Goal: Browse casually: Explore the website without a specific task or goal

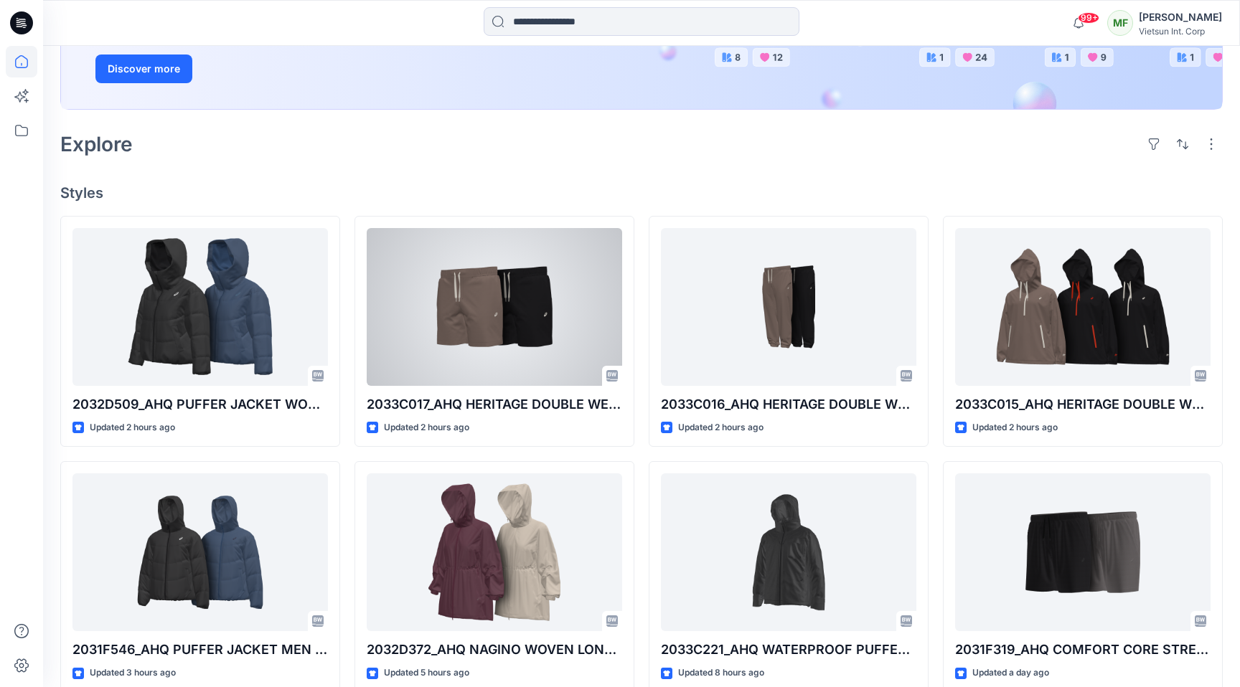
scroll to position [267, 0]
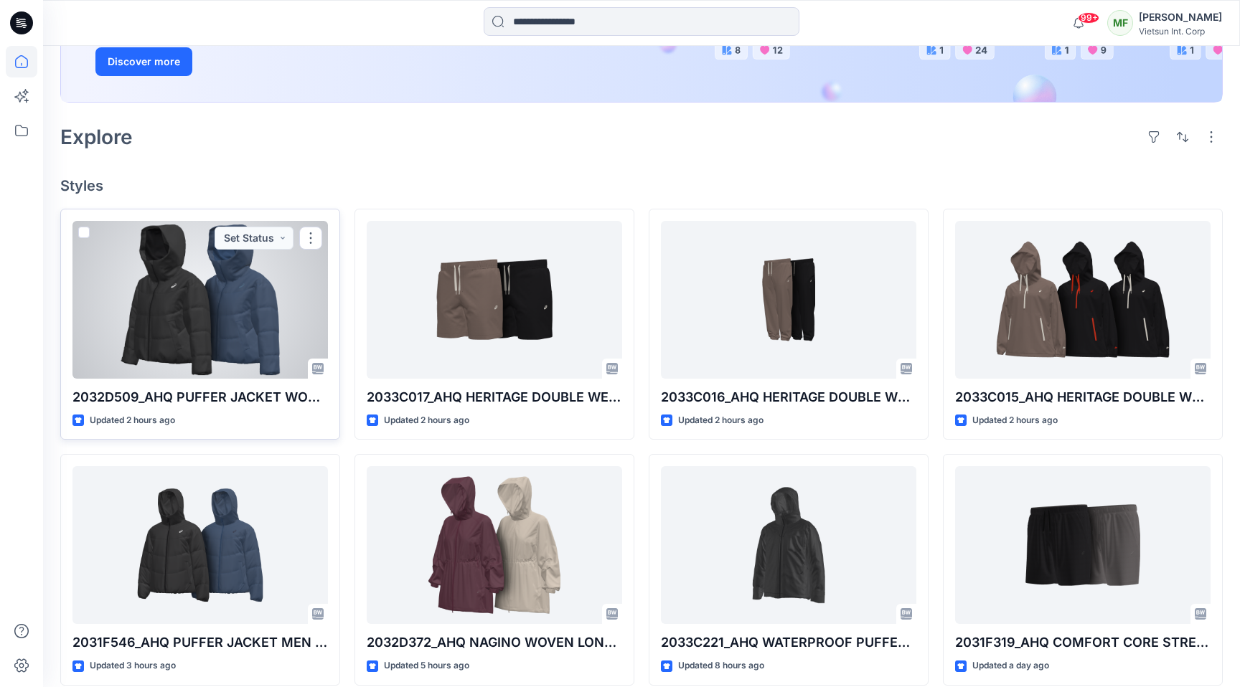
click at [259, 275] on div at bounding box center [199, 300] width 255 height 158
click at [259, 275] on div "Welcome back, [PERSON_NAME] New New Unleash Creativity, Speed Up Development Ex…" at bounding box center [641, 389] width 1197 height 1221
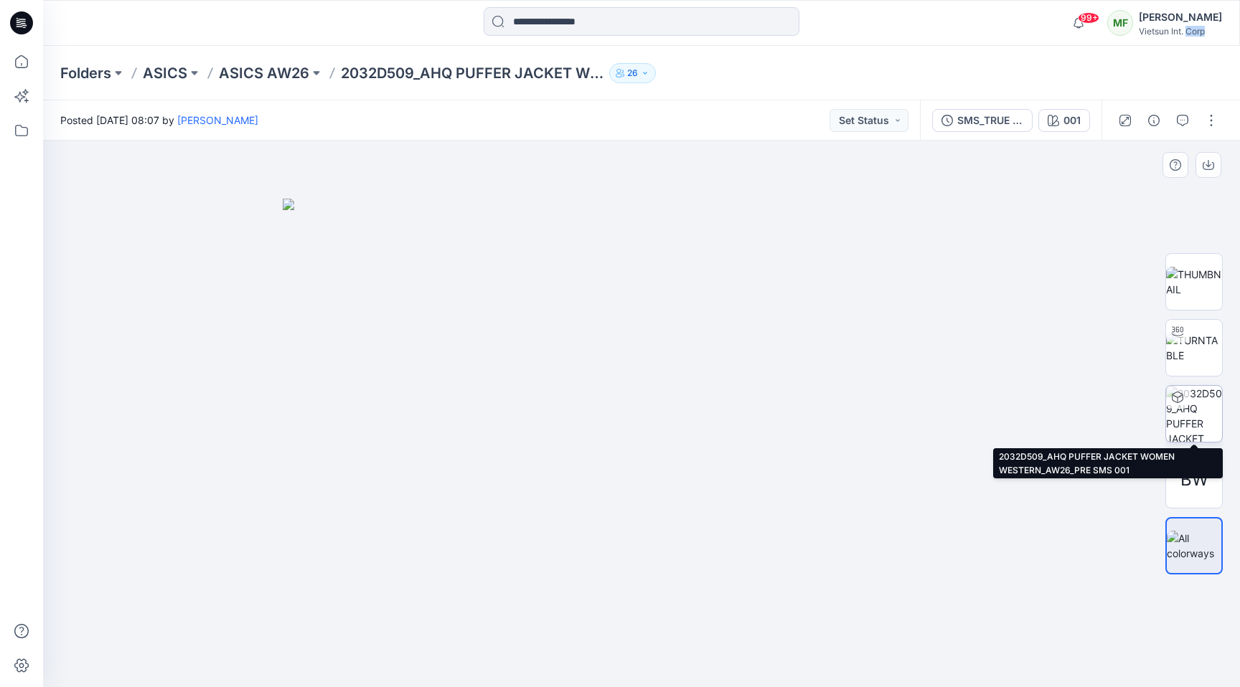
click at [1189, 401] on img at bounding box center [1194, 414] width 56 height 56
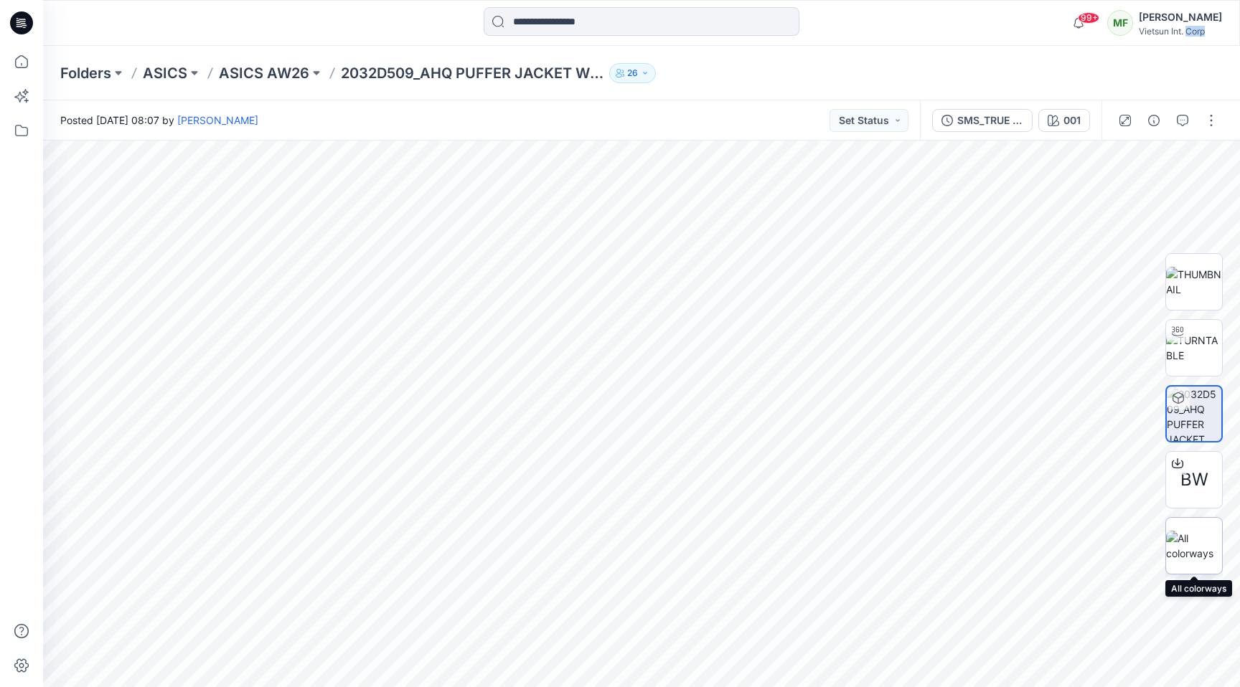
click at [1199, 535] on img at bounding box center [1194, 546] width 56 height 30
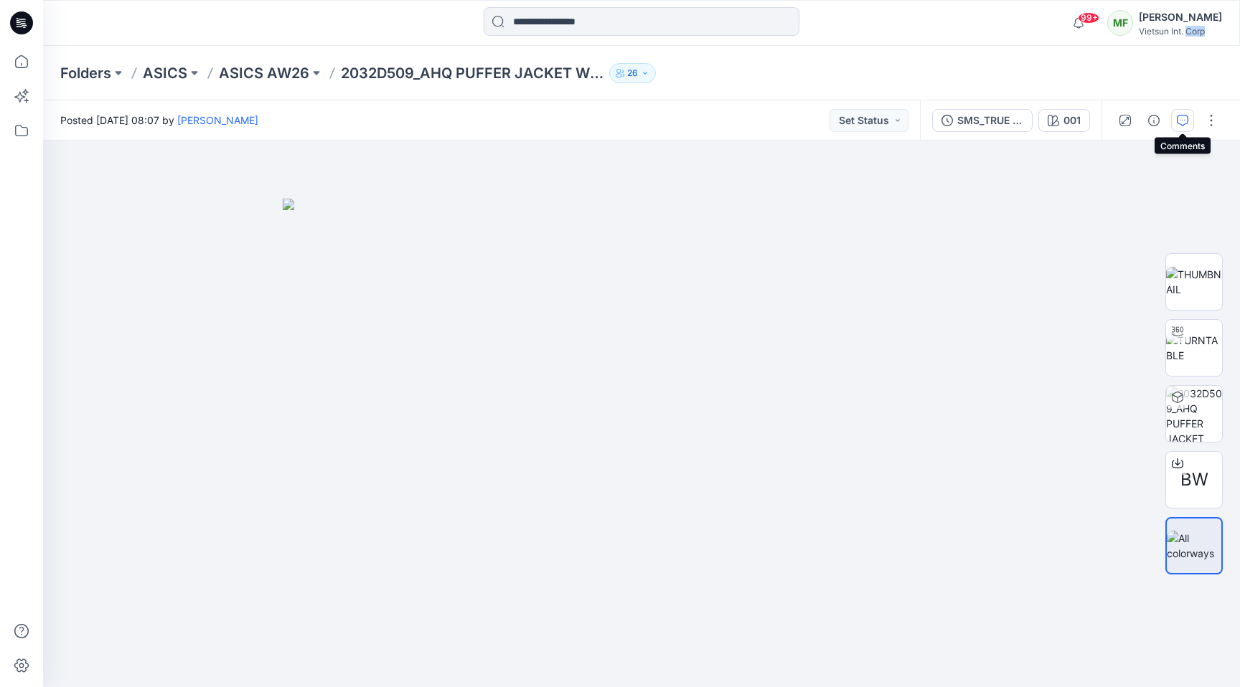
click at [1182, 119] on icon "button" at bounding box center [1181, 120] width 11 height 11
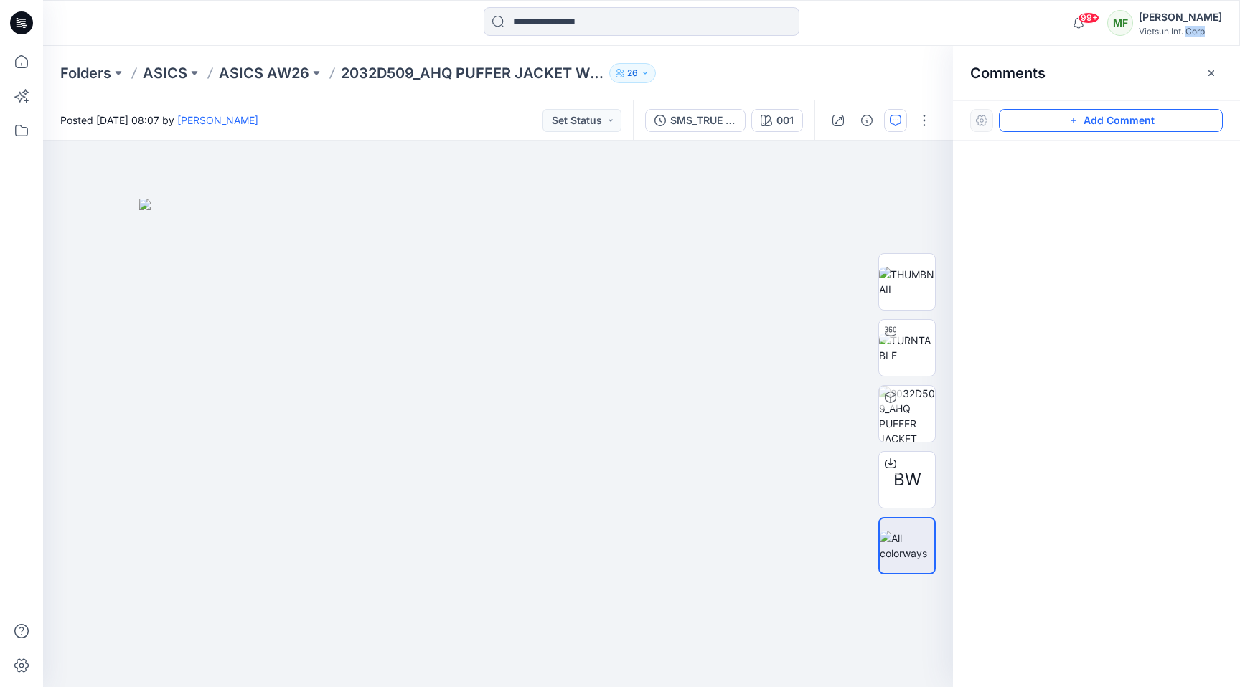
click at [1092, 128] on button "Add Comment" at bounding box center [1111, 120] width 224 height 23
click at [1211, 77] on icon "button" at bounding box center [1210, 72] width 11 height 11
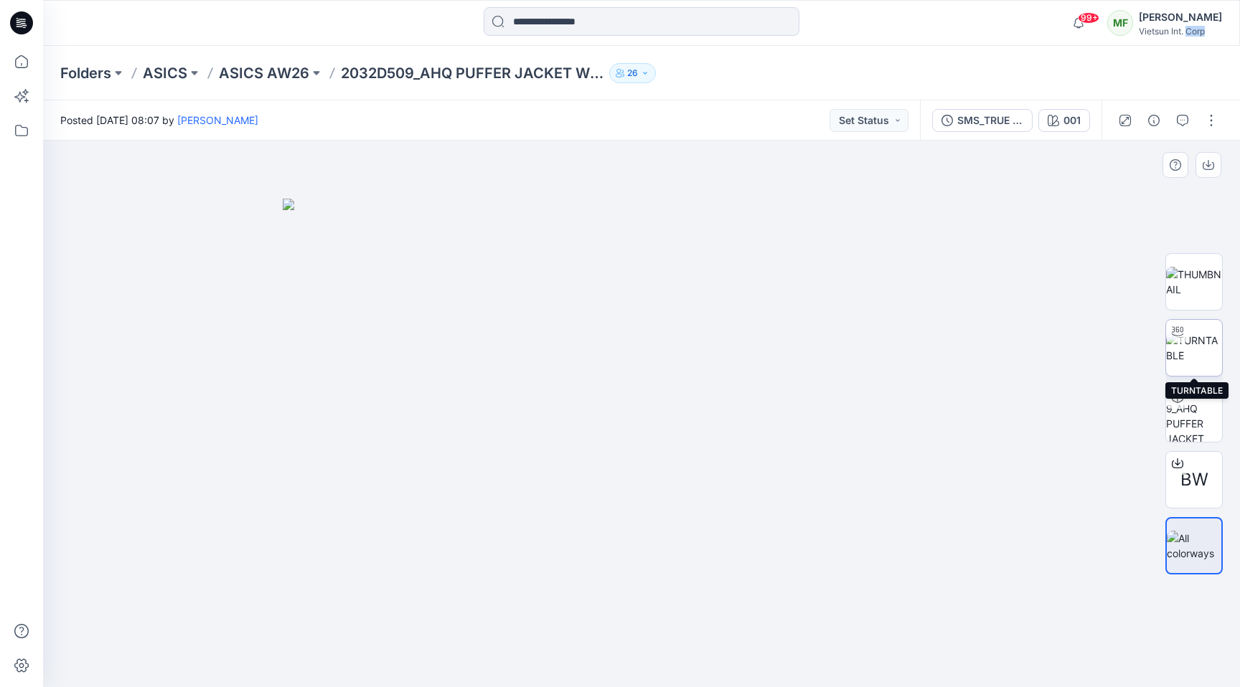
drag, startPoint x: 680, startPoint y: 424, endPoint x: 1187, endPoint y: 342, distance: 513.0
click at [1187, 342] on div "BW 001 All Materials By Piece Select All artwork Loading... Logo fabric Loading…" at bounding box center [641, 414] width 1197 height 547
click at [1187, 342] on img at bounding box center [1194, 348] width 56 height 30
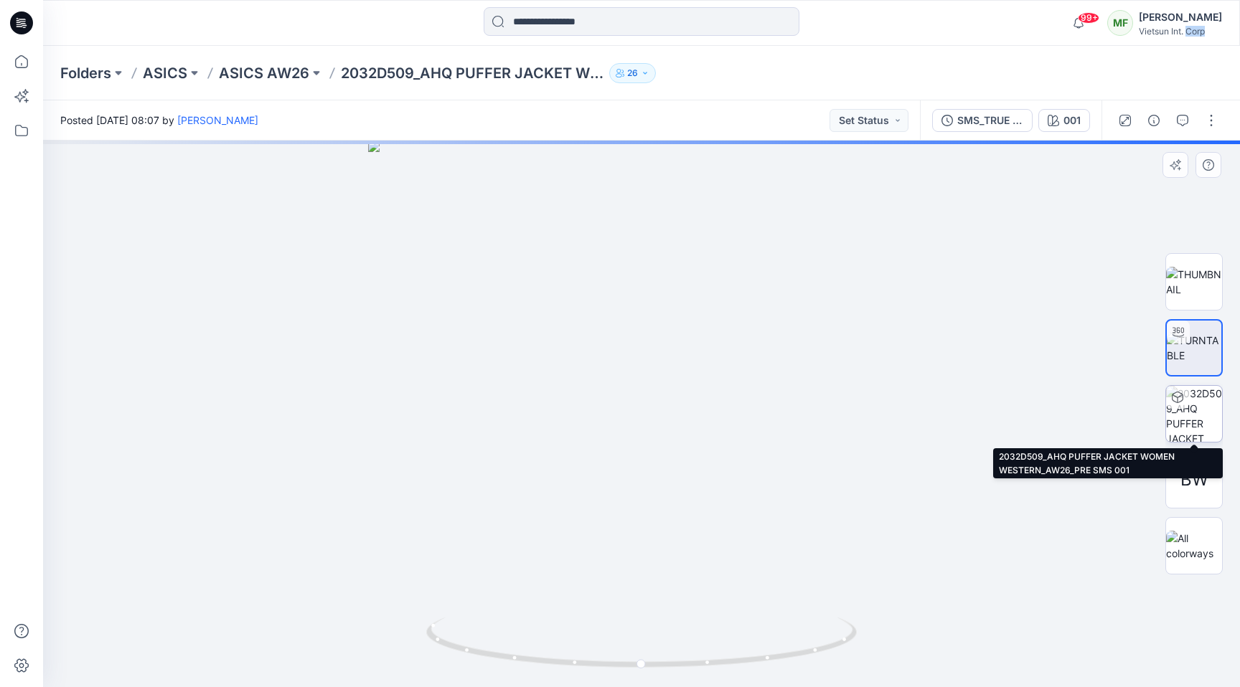
click at [1203, 415] on img at bounding box center [1194, 414] width 56 height 56
